Goal: Obtain resource: Download file/media

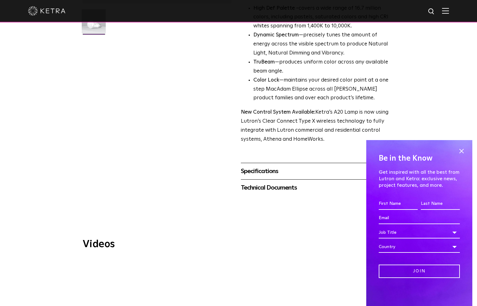
scroll to position [187, 0]
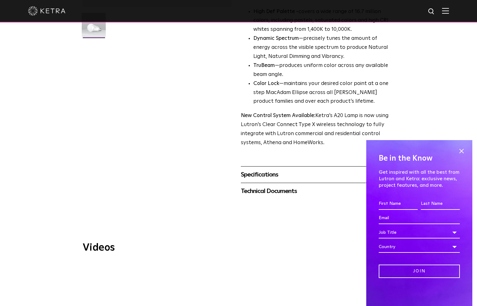
click at [266, 170] on div "Specifications" at bounding box center [317, 175] width 152 height 10
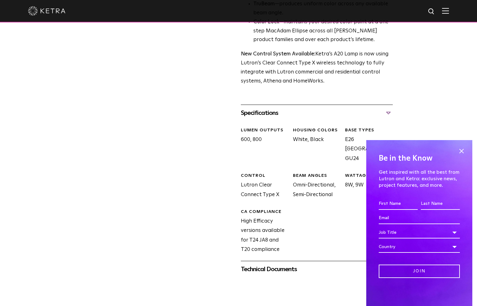
scroll to position [249, 0]
click at [462, 151] on span at bounding box center [460, 151] width 9 height 9
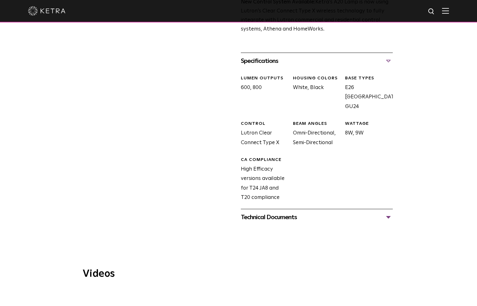
scroll to position [312, 0]
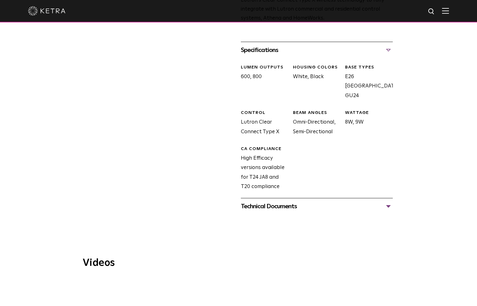
click at [275, 202] on div "Technical Documents" at bounding box center [317, 207] width 152 height 10
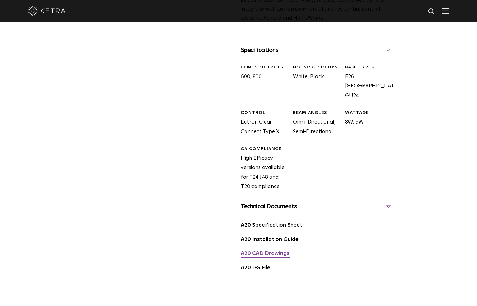
click at [273, 251] on link "A20 CAD Drawings" at bounding box center [265, 253] width 49 height 5
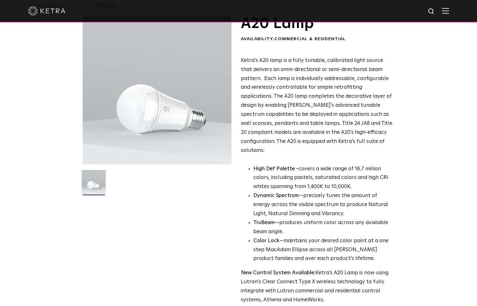
scroll to position [0, 0]
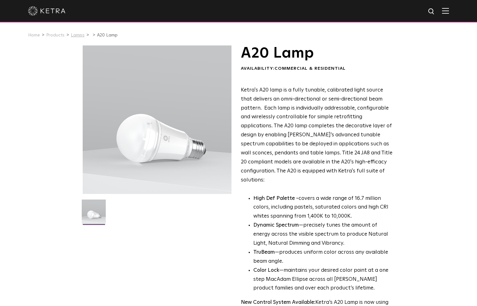
click at [75, 34] on link "Lamps" at bounding box center [78, 35] width 14 height 4
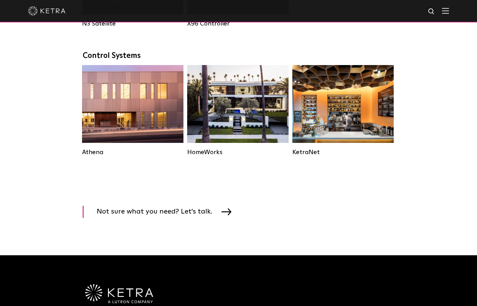
scroll to position [997, 0]
